Goal: Information Seeking & Learning: Learn about a topic

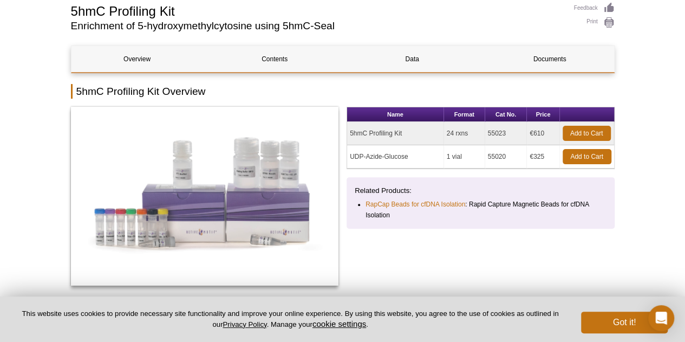
scroll to position [83, 0]
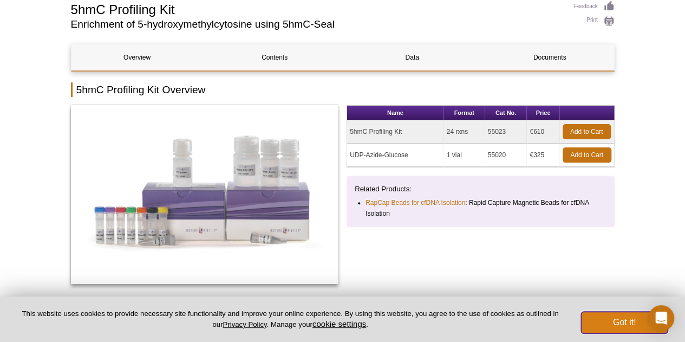
click at [613, 318] on button "Got it!" at bounding box center [624, 322] width 87 height 22
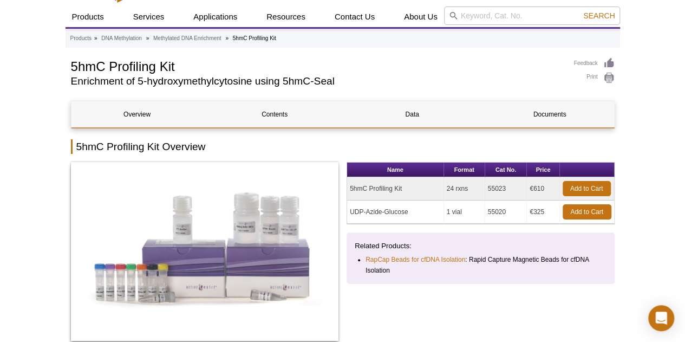
scroll to position [5, 0]
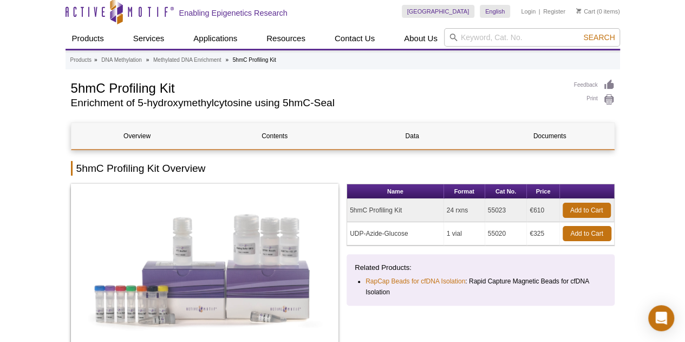
drag, startPoint x: 12, startPoint y: 128, endPoint x: 96, endPoint y: 54, distance: 112.8
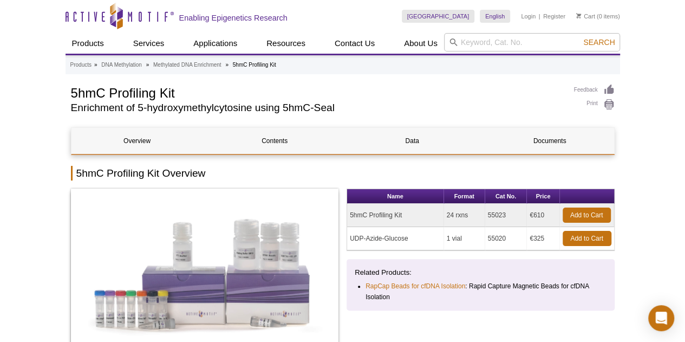
scroll to position [53, 0]
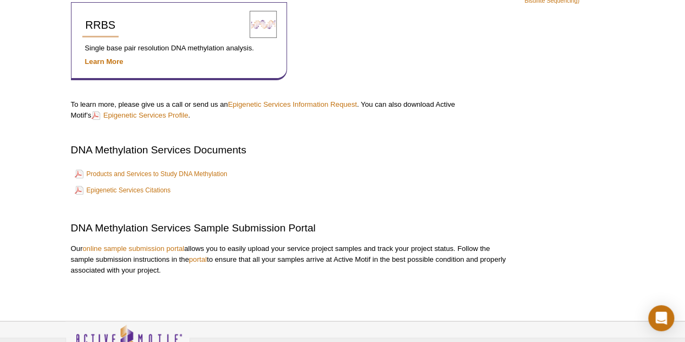
scroll to position [126, 0]
click at [209, 172] on link "Products and Services to Study DNA Methylation" at bounding box center [151, 173] width 153 height 13
